Goal: Check status: Check status

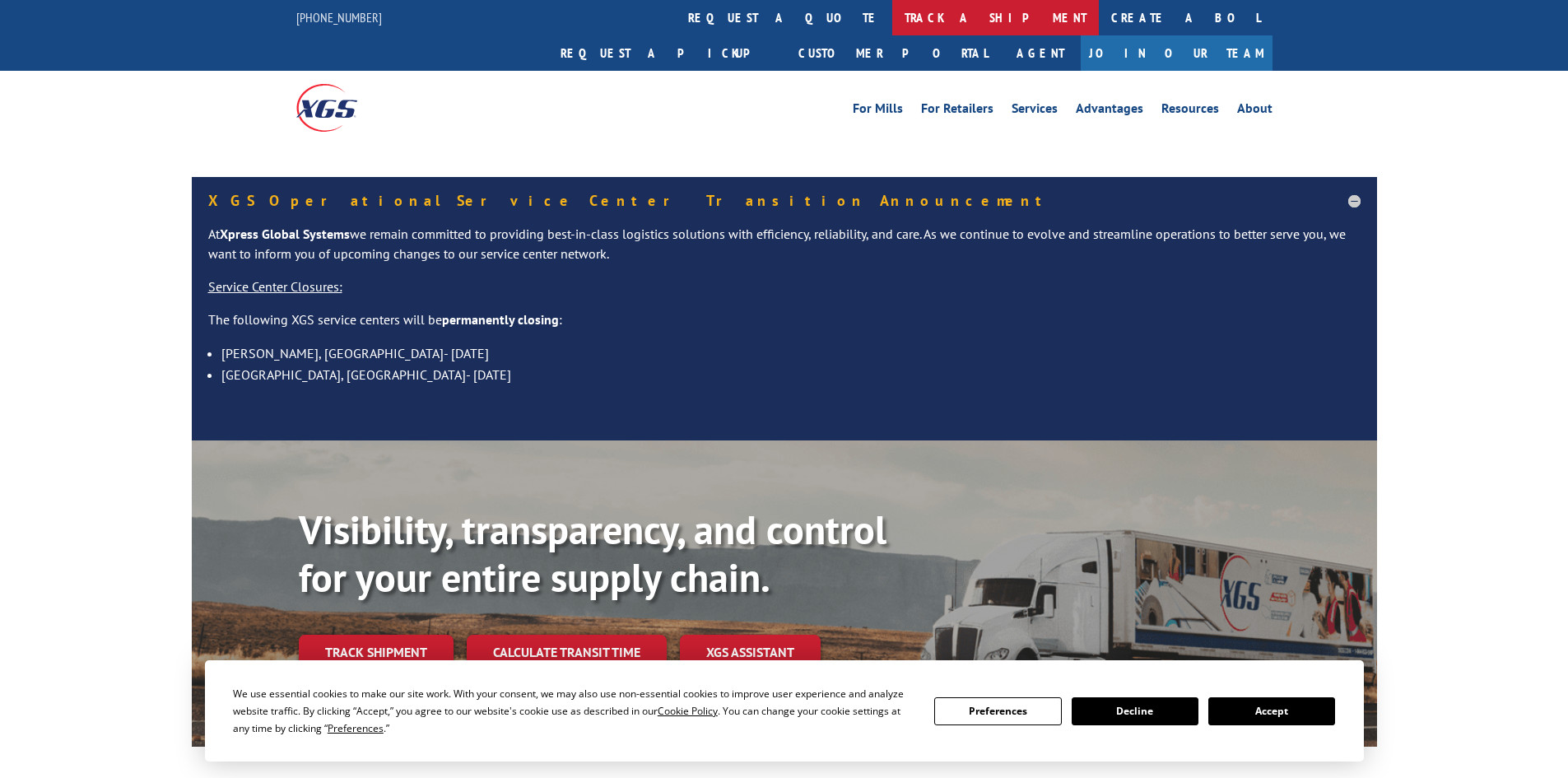
click at [893, 20] on link "track a shipment" at bounding box center [996, 18] width 207 height 36
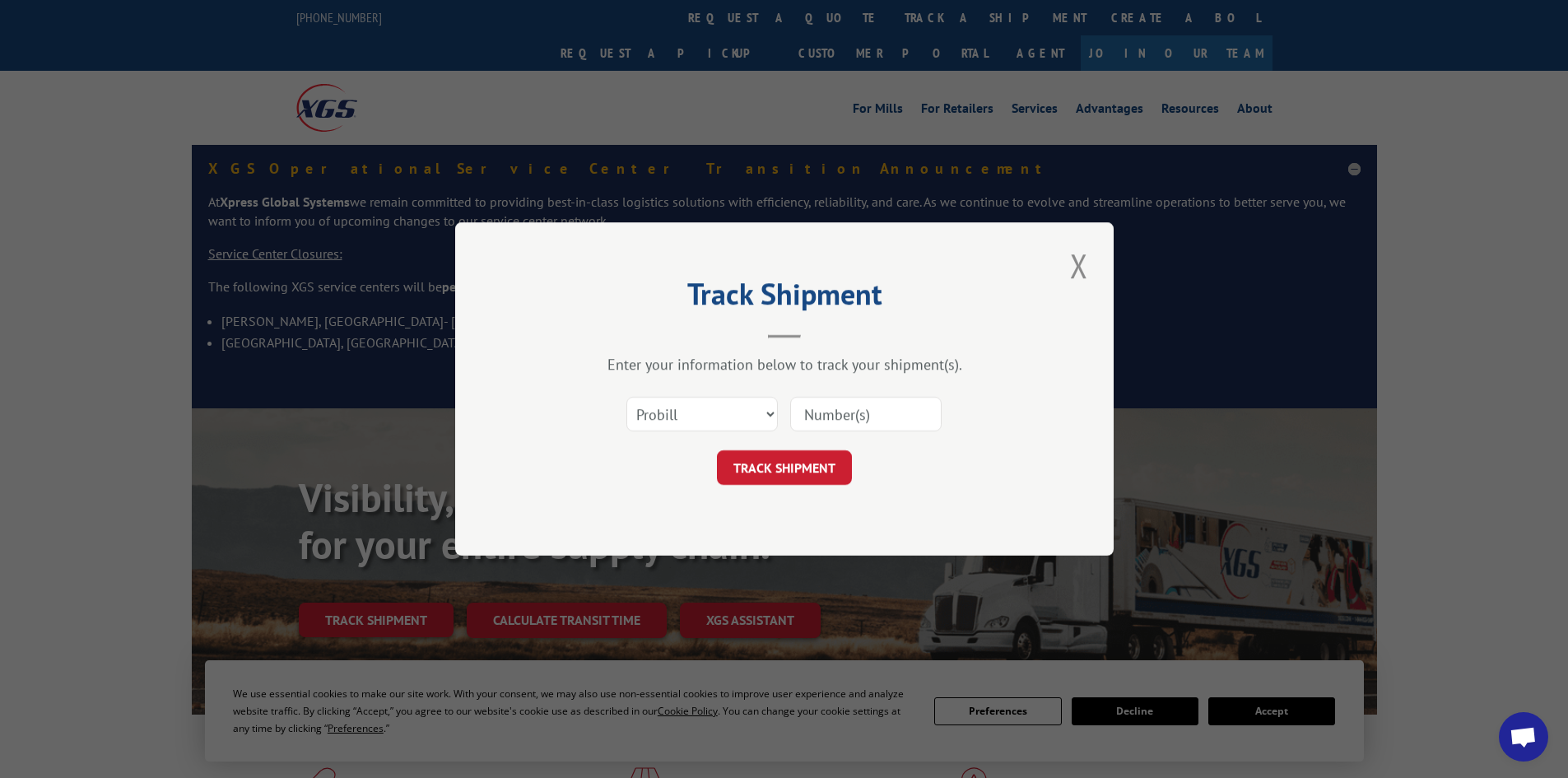
click at [694, 417] on select "Select category... Probill BOL PO" at bounding box center [702, 414] width 152 height 35
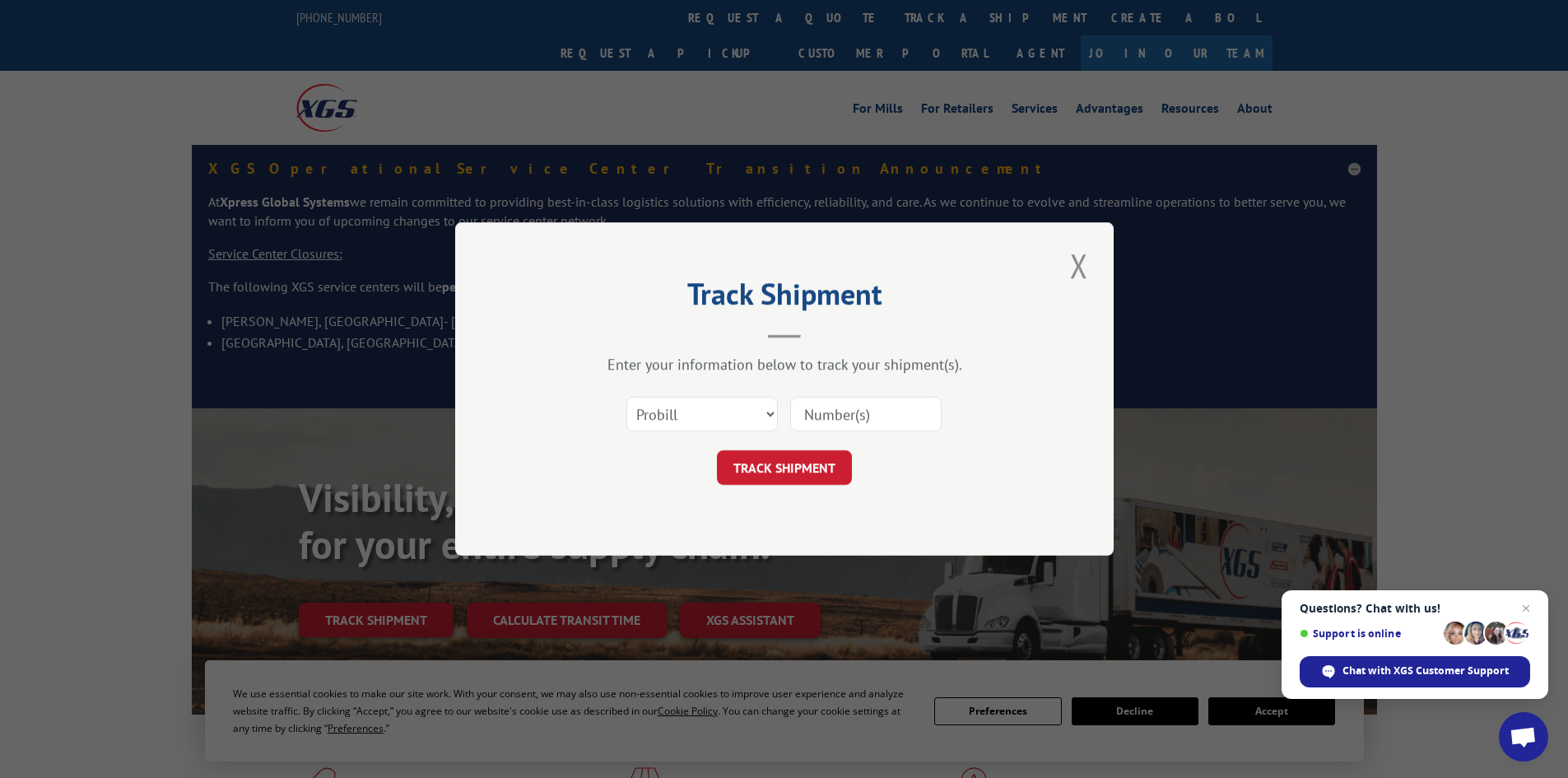
select select "bol"
click at [626, 397] on select "Select category... Probill BOL PO" at bounding box center [702, 414] width 152 height 35
click at [853, 410] on input at bounding box center [866, 414] width 152 height 35
type input "978254"
click at [817, 464] on button "TRACK SHIPMENT" at bounding box center [784, 467] width 135 height 35
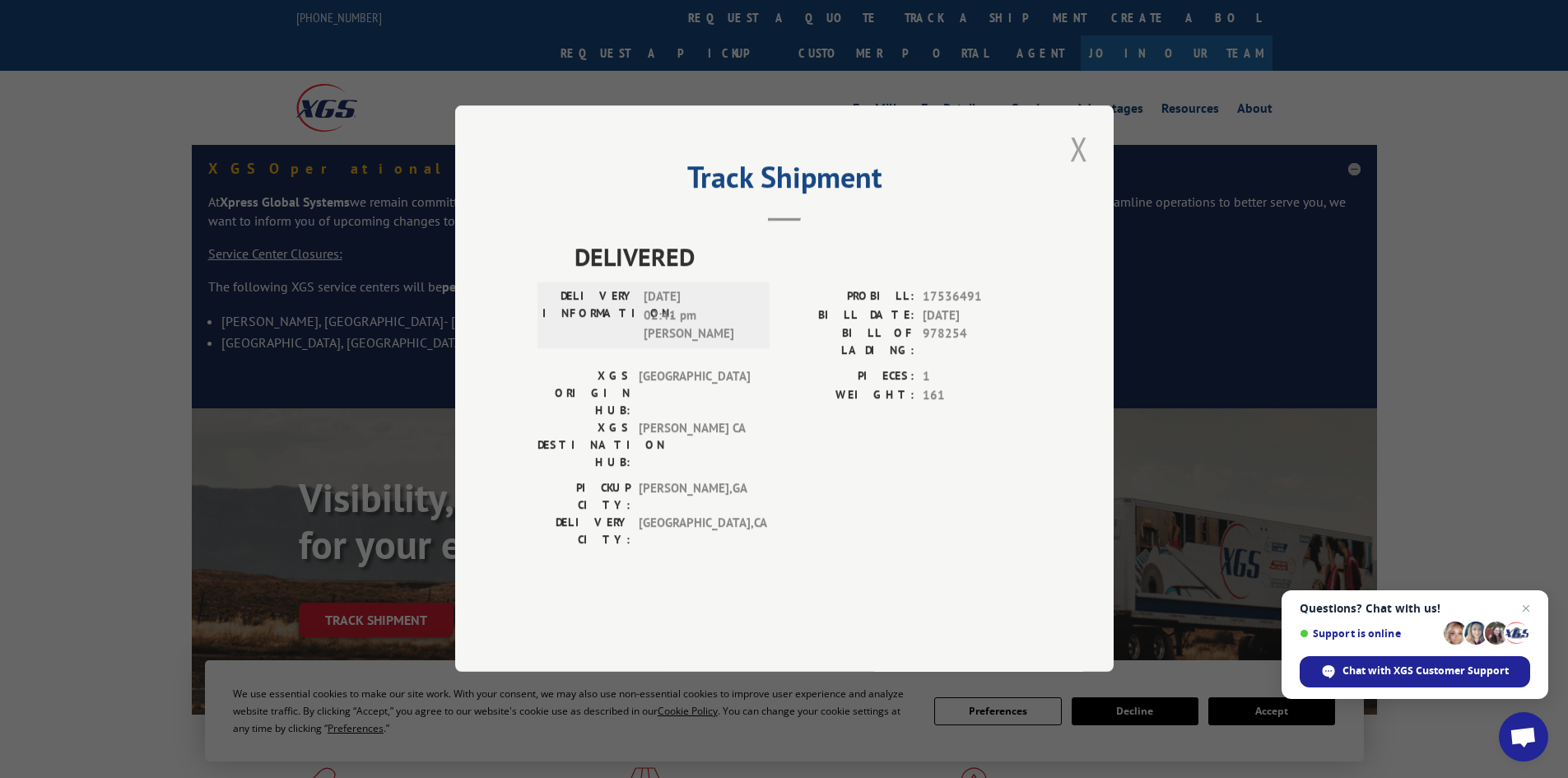
click at [1077, 171] on button "Close modal" at bounding box center [1079, 148] width 28 height 45
